Goal: Information Seeking & Learning: Learn about a topic

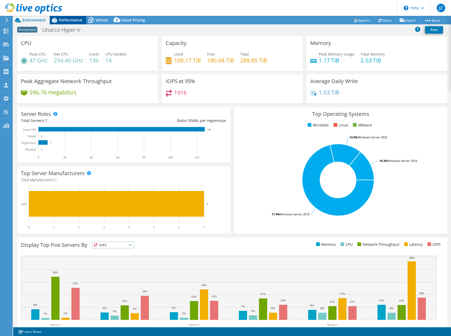
click at [63, 21] on span "Performance" at bounding box center [70, 19] width 23 height 5
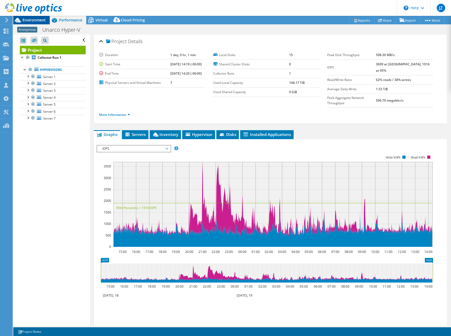
click at [33, 21] on span "Environment" at bounding box center [34, 19] width 23 height 5
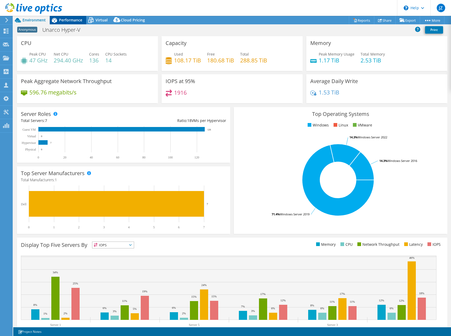
click at [67, 20] on span "Performance" at bounding box center [70, 19] width 23 height 5
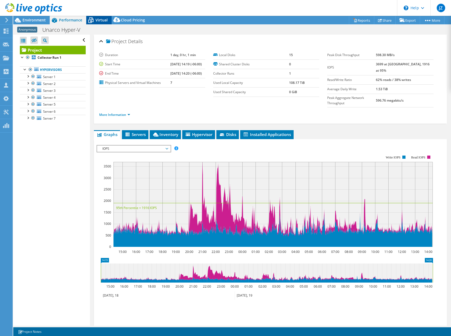
click at [100, 21] on span "Virtual" at bounding box center [102, 19] width 12 height 5
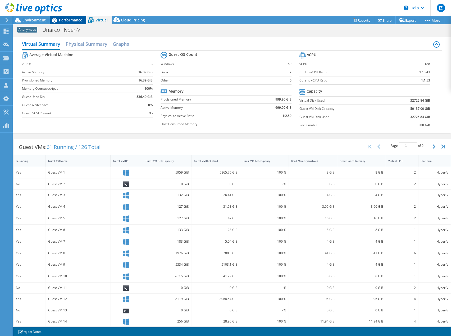
click at [79, 20] on span "Performance" at bounding box center [70, 19] width 23 height 5
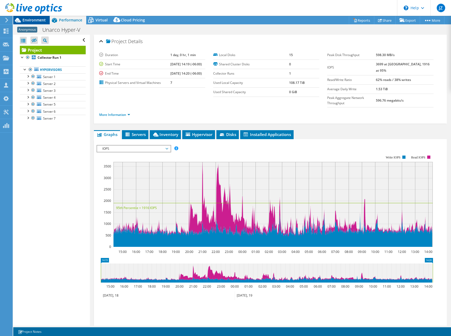
click at [44, 22] on span "Environment" at bounding box center [34, 19] width 23 height 5
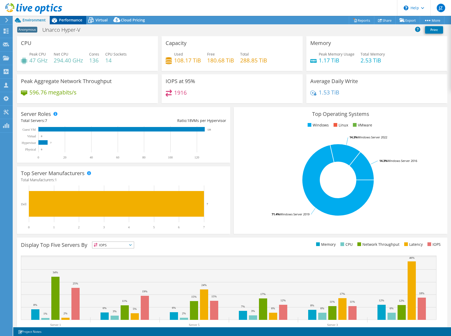
click at [80, 23] on div "Performance" at bounding box center [68, 20] width 37 height 8
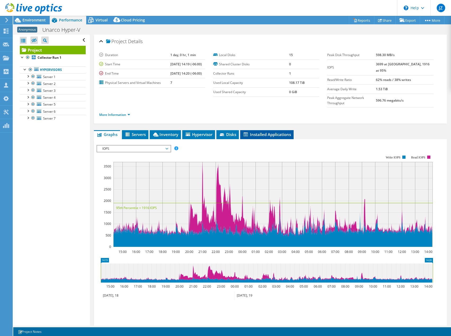
click at [263, 130] on li "Installed Applications" at bounding box center [266, 134] width 53 height 9
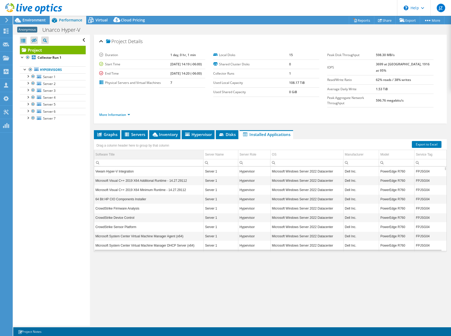
click at [125, 150] on td "Software Title" at bounding box center [149, 154] width 110 height 9
click at [179, 281] on div "Project Details Duration 1 day, 0 hr, 1 min Start Time [DATE] 14:19 (-06:00) En…" at bounding box center [270, 180] width 361 height 291
click at [228, 132] on span "Disks" at bounding box center [227, 134] width 17 height 5
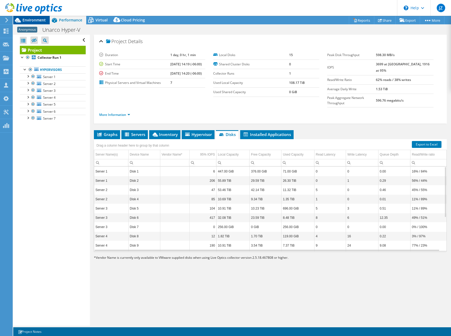
click at [42, 22] on span "Environment" at bounding box center [34, 19] width 23 height 5
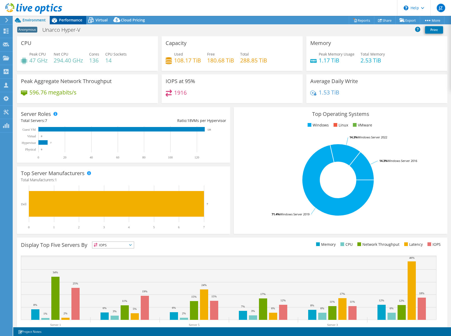
click at [70, 17] on div "Performance" at bounding box center [68, 20] width 37 height 8
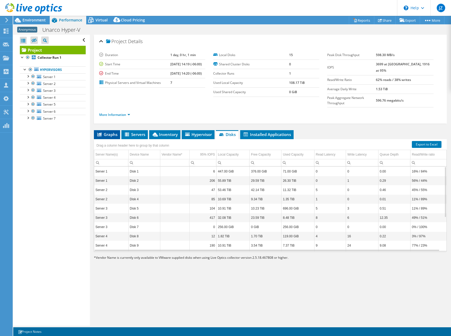
click at [99, 133] on icon at bounding box center [99, 135] width 4 height 4
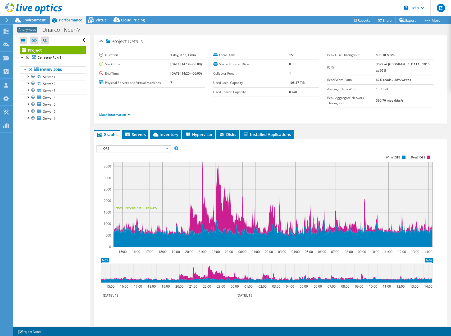
click at [119, 146] on span "IOPS" at bounding box center [134, 149] width 68 height 6
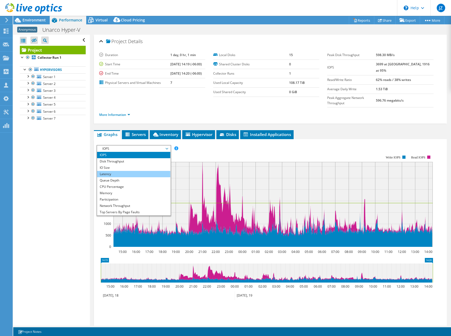
click at [125, 171] on li "Latency" at bounding box center [133, 174] width 73 height 6
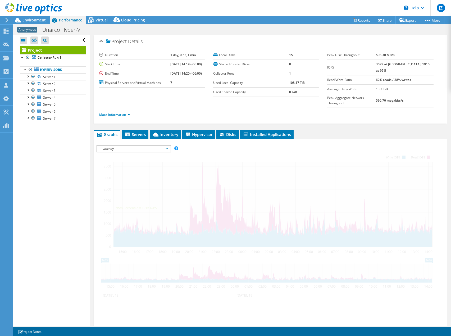
click at [259, 145] on div at bounding box center [271, 235] width 348 height 181
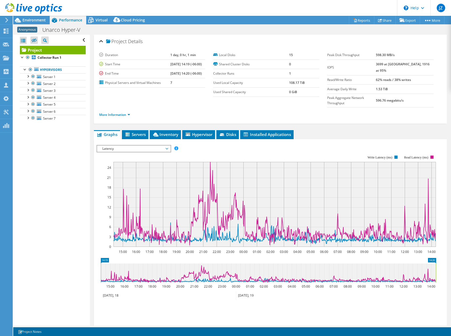
click at [157, 146] on span "Latency" at bounding box center [134, 149] width 68 height 6
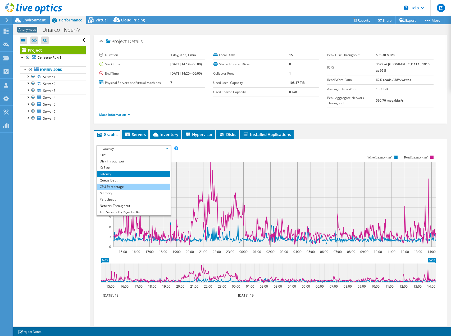
click at [117, 184] on li "CPU Percentage" at bounding box center [133, 187] width 73 height 6
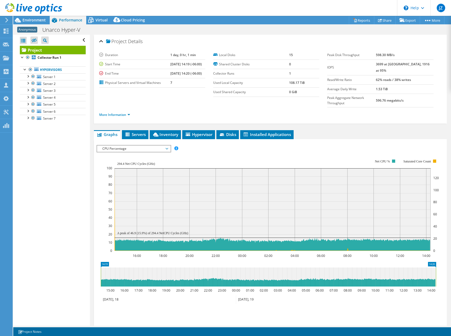
click at [247, 145] on div at bounding box center [271, 237] width 348 height 185
click at [247, 145] on div "IOPS Disk Throughput IO Size Latency Queue Depth CPU Percentage Memory Page Fau…" at bounding box center [271, 148] width 348 height 7
click at [101, 20] on span "Virtual" at bounding box center [102, 19] width 12 height 5
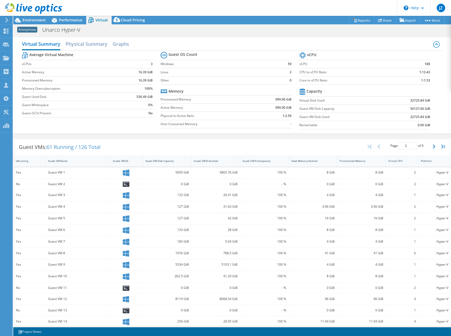
drag, startPoint x: 36, startPoint y: 22, endPoint x: 51, endPoint y: 36, distance: 20.6
click at [36, 22] on span "Environment" at bounding box center [34, 19] width 23 height 5
